Goal: Check status

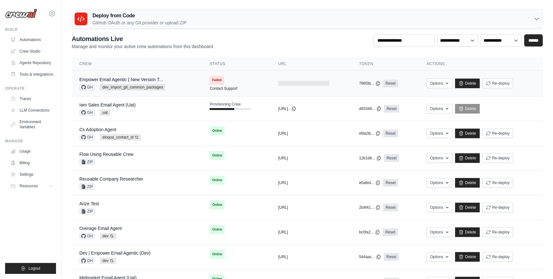
click at [181, 86] on div "Empower Email Agentic ( New Version T... GH dev_import_git_common_packages" at bounding box center [136, 83] width 115 height 14
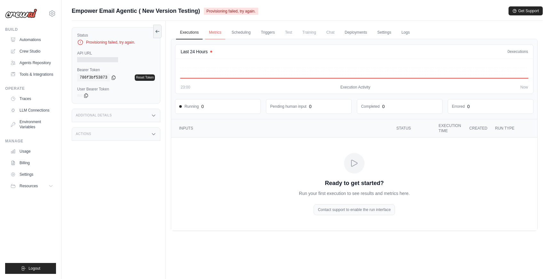
click at [217, 33] on link "Metrics" at bounding box center [215, 32] width 20 height 13
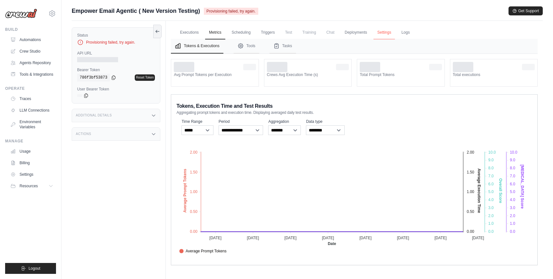
click at [381, 33] on link "Settings" at bounding box center [384, 32] width 21 height 13
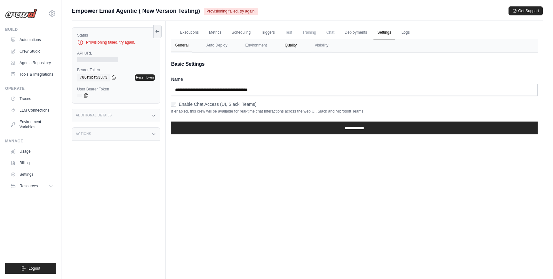
click at [287, 49] on button "Quality" at bounding box center [291, 45] width 20 height 13
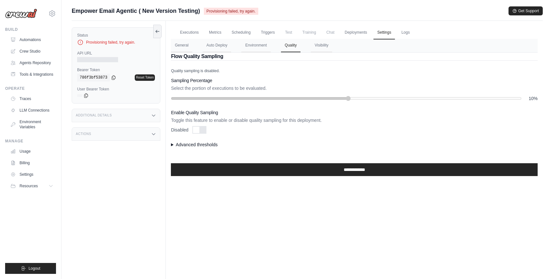
click at [271, 46] on nav "General Auto Deploy Environment Quality Visibility" at bounding box center [354, 45] width 367 height 13
click at [263, 46] on button "Environment" at bounding box center [255, 45] width 29 height 13
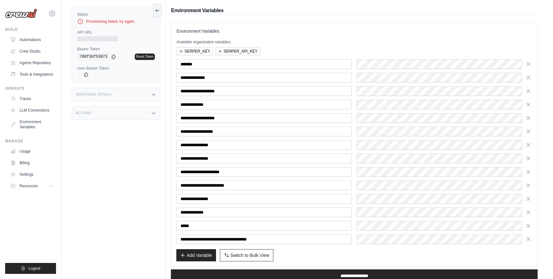
scroll to position [73, 0]
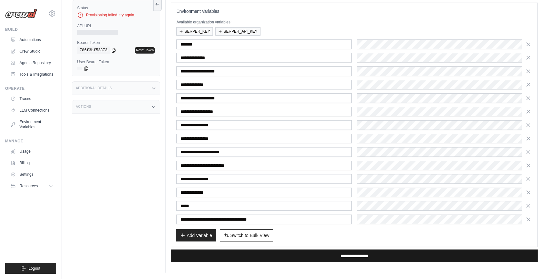
click at [341, 251] on input "**********" at bounding box center [354, 255] width 367 height 13
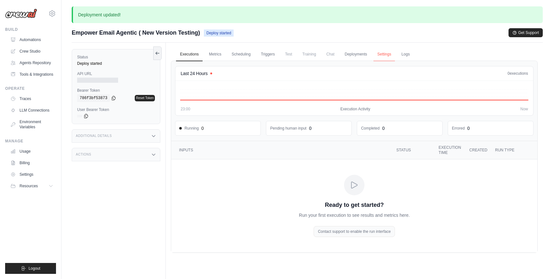
click at [389, 56] on link "Settings" at bounding box center [384, 54] width 21 height 13
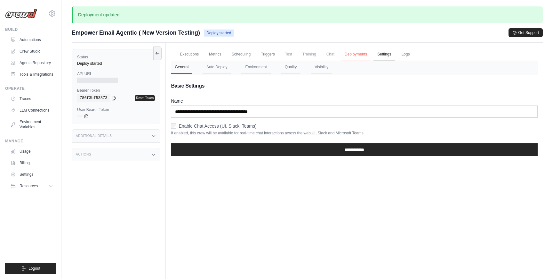
click at [371, 56] on link "Deployments" at bounding box center [356, 54] width 30 height 13
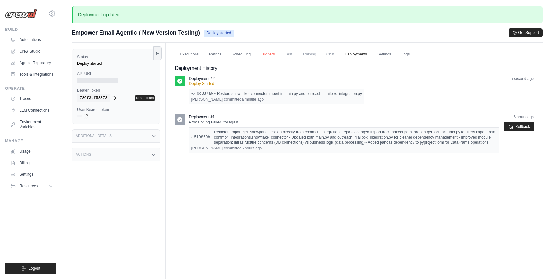
click at [275, 56] on link "Triggers" at bounding box center [268, 54] width 22 height 13
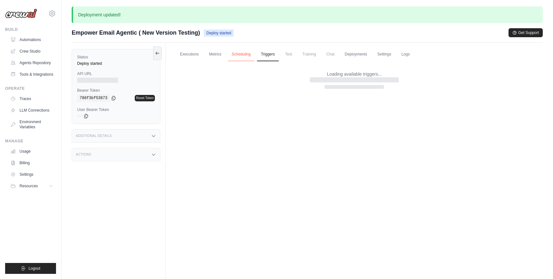
click at [235, 53] on link "Scheduling" at bounding box center [241, 54] width 27 height 13
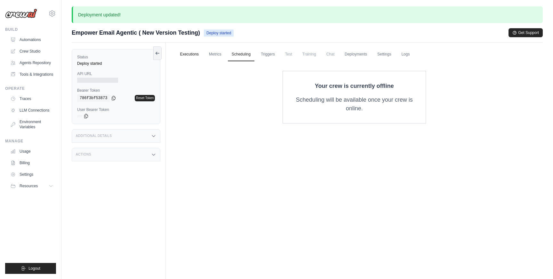
click at [190, 49] on link "Executions" at bounding box center [189, 54] width 27 height 13
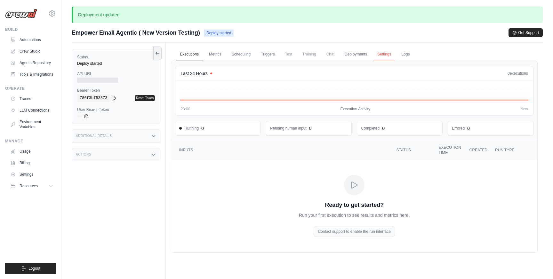
click at [389, 52] on link "Settings" at bounding box center [384, 54] width 21 height 13
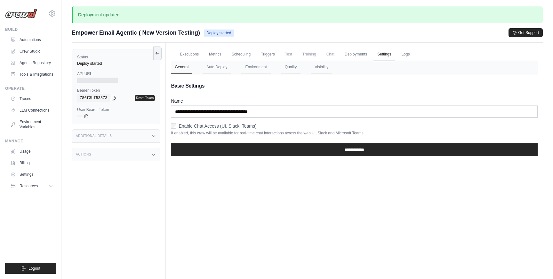
click at [186, 186] on div "Executions Metrics Scheduling Triggers Test Training Chat Deployments Settings …" at bounding box center [354, 182] width 377 height 279
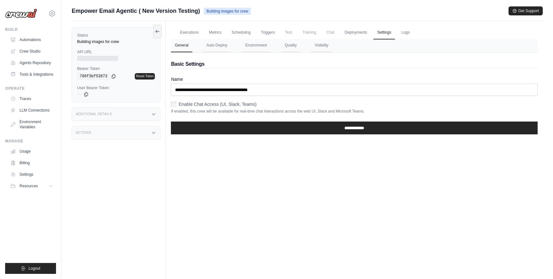
click at [246, 211] on div "Executions Metrics Scheduling Triggers Test Training Chat Deployments Settings …" at bounding box center [354, 160] width 377 height 279
click at [405, 32] on link "Logs" at bounding box center [406, 32] width 16 height 13
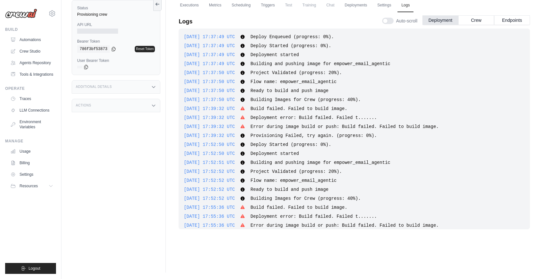
scroll to position [132, 0]
